Goal: Find specific page/section: Find specific page/section

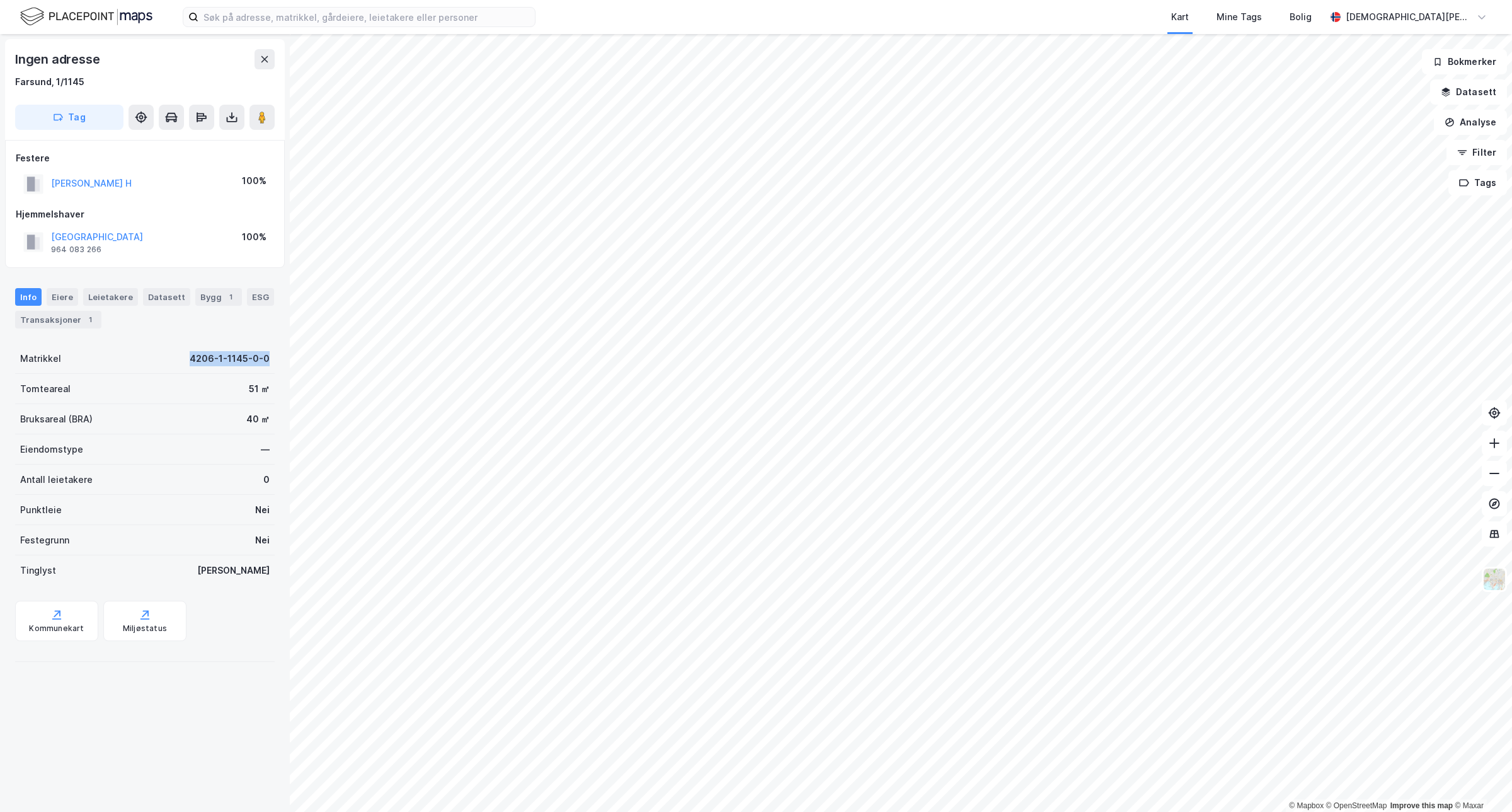
drag, startPoint x: 161, startPoint y: 358, endPoint x: 278, endPoint y: 360, distance: 117.0
click at [278, 360] on div "Ingen adresse [GEOGRAPHIC_DATA], 1/1145 Tag Festere [PERSON_NAME] H 100% Hjemme…" at bounding box center [145, 423] width 290 height 777
copy div "4206-1-1145-0-0"
